Goal: Transaction & Acquisition: Purchase product/service

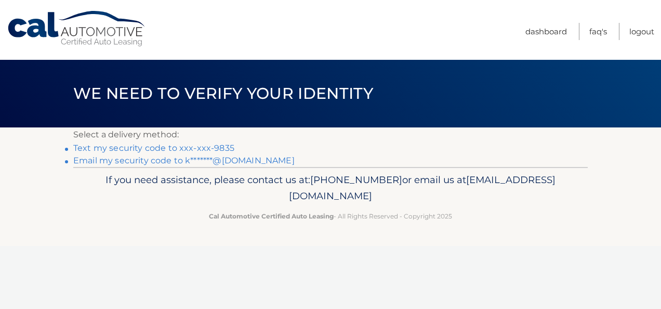
click at [126, 147] on link "Text my security code to xxx-xxx-9835" at bounding box center [153, 148] width 161 height 10
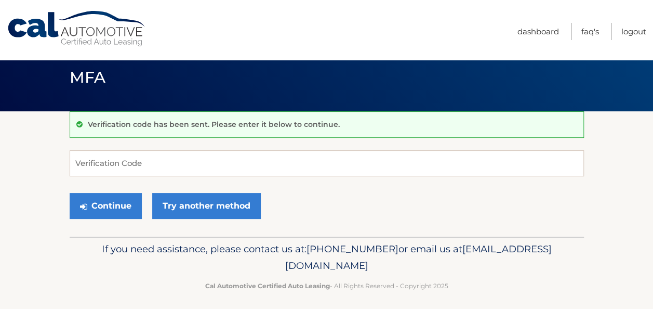
scroll to position [22, 0]
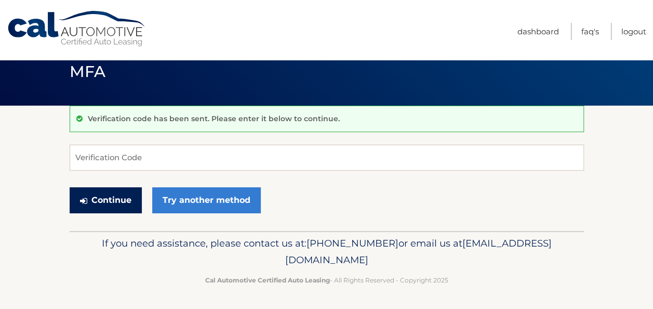
click at [115, 203] on button "Continue" at bounding box center [106, 200] width 72 height 26
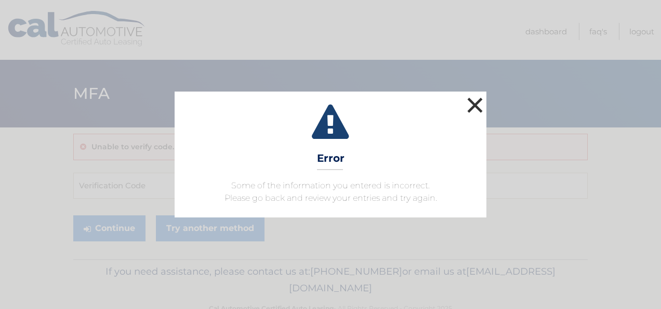
click at [477, 102] on button "×" at bounding box center [475, 105] width 21 height 21
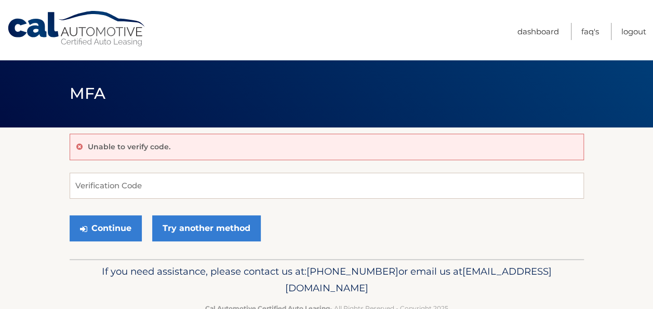
click at [147, 147] on p "Unable to verify code." at bounding box center [129, 146] width 83 height 9
click at [114, 182] on input "Verification Code" at bounding box center [327, 186] width 514 height 26
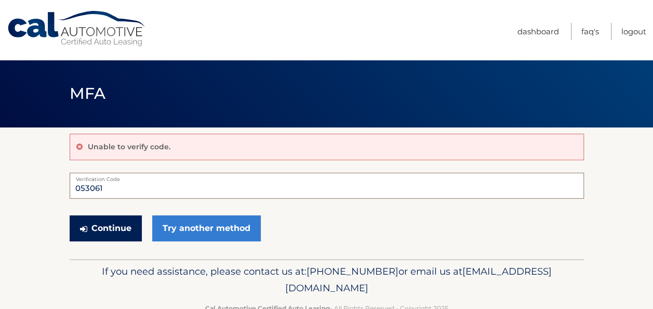
type input "053061"
click at [116, 219] on button "Continue" at bounding box center [106, 228] width 72 height 26
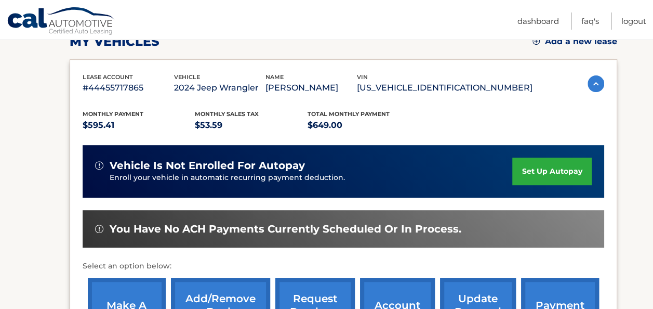
scroll to position [208, 0]
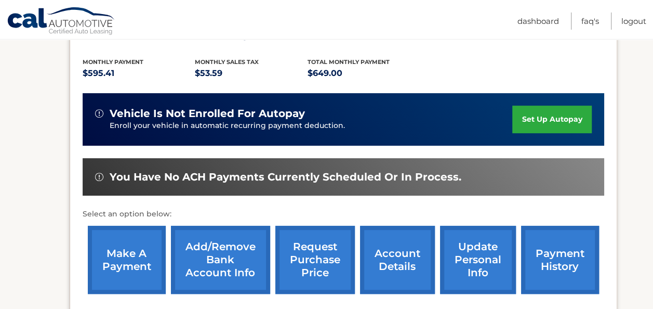
click at [124, 260] on link "make a payment" at bounding box center [127, 260] width 78 height 68
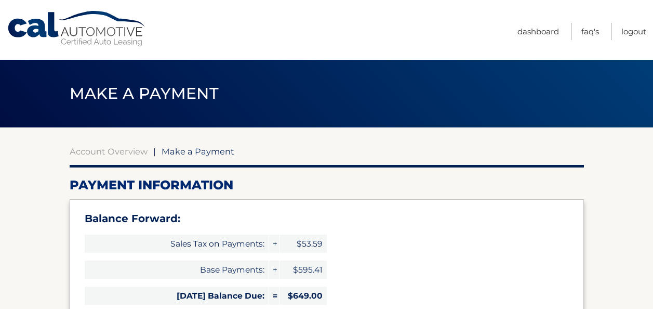
select select "NmJkYjRjMWEtNGMzMy00MDJkLTk1OGItNjIxYzg0N2YzZTE0"
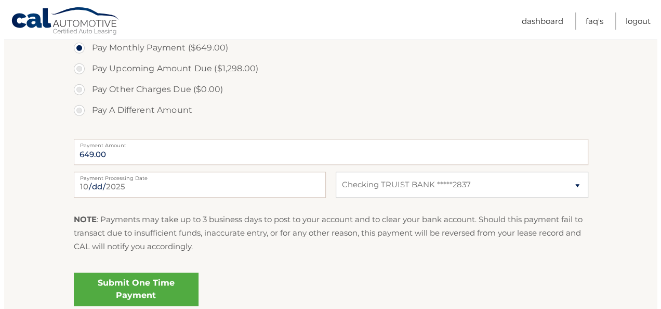
scroll to position [416, 0]
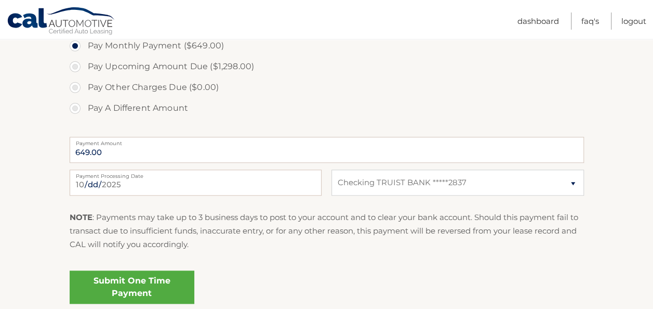
click at [124, 286] on link "Submit One Time Payment" at bounding box center [132, 286] width 125 height 33
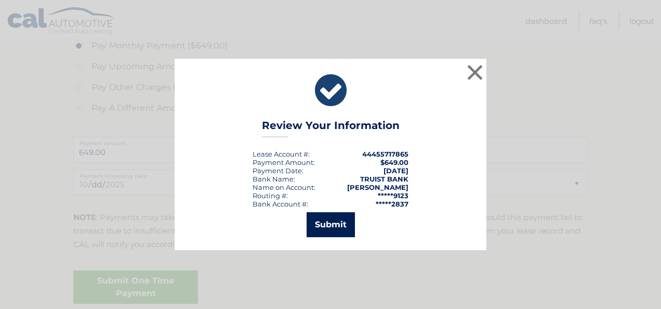
click at [325, 235] on button "Submit" at bounding box center [331, 224] width 48 height 25
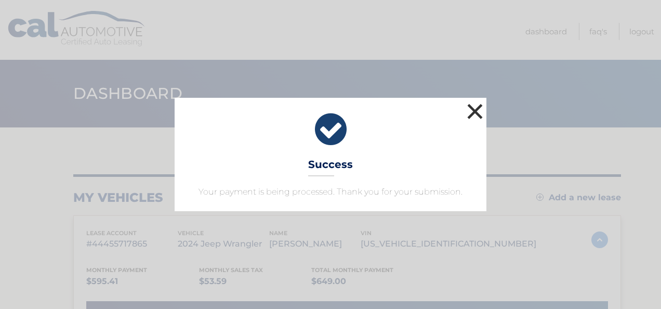
click at [476, 112] on button "×" at bounding box center [475, 111] width 21 height 21
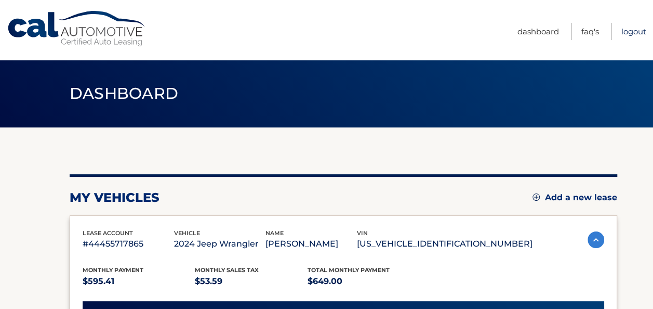
click at [633, 29] on link "Logout" at bounding box center [634, 31] width 25 height 17
